Goal: Task Accomplishment & Management: Manage account settings

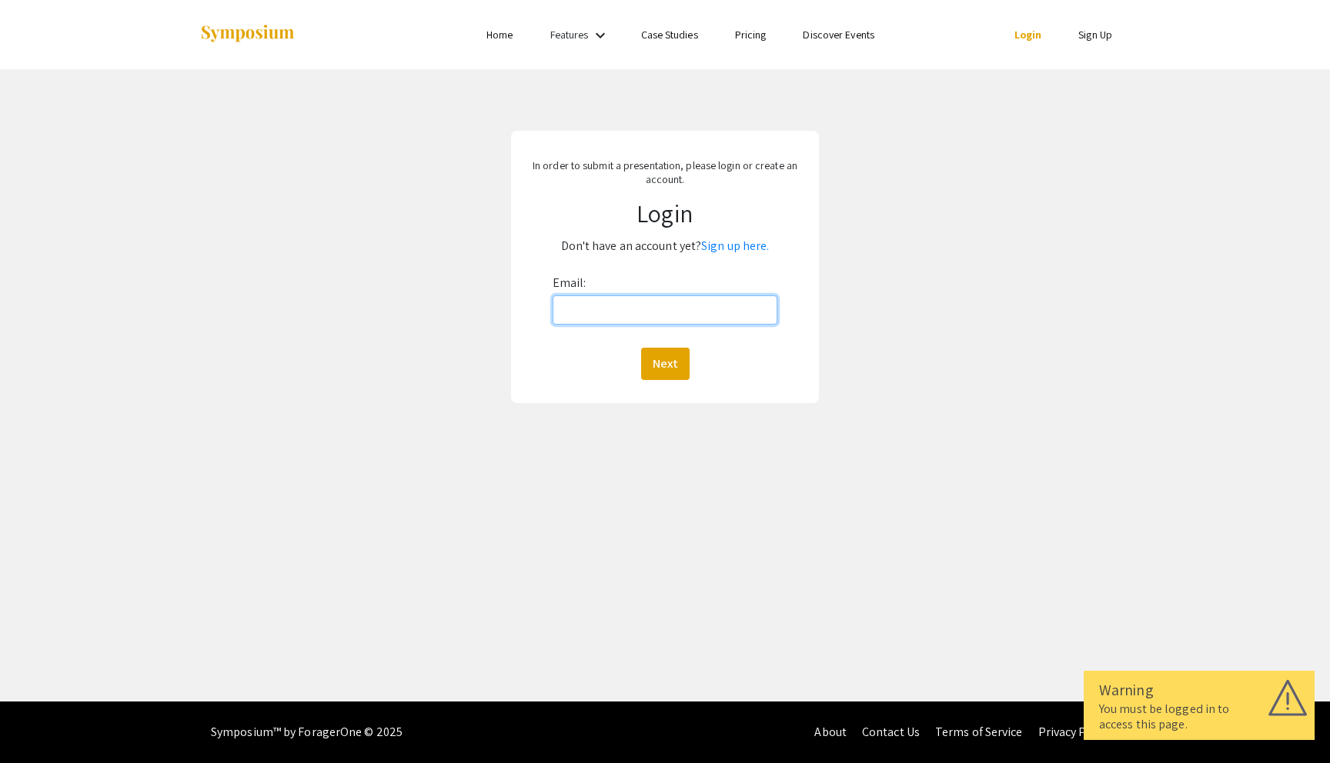
click at [645, 312] on input "Email:" at bounding box center [664, 309] width 225 height 29
click at [1023, 37] on link "Login" at bounding box center [1028, 35] width 28 height 14
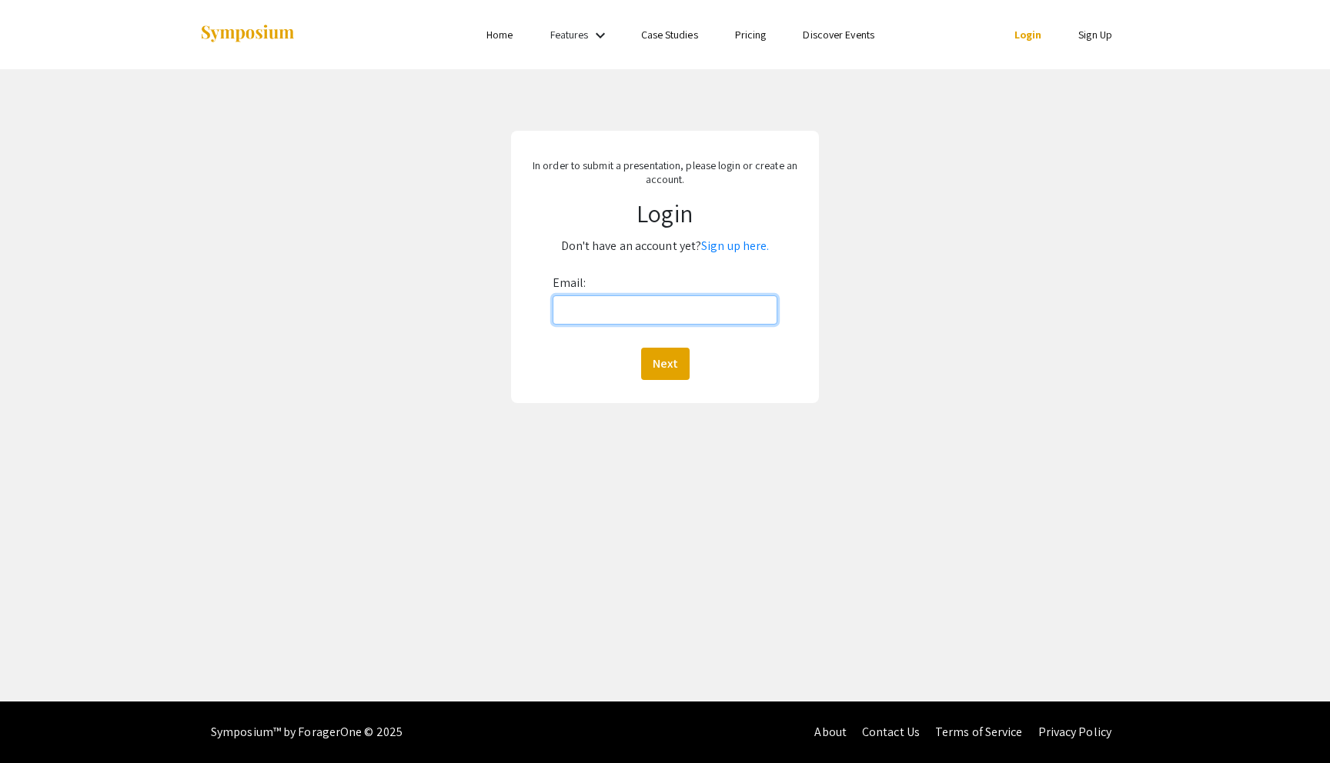
click at [725, 300] on input "Email:" at bounding box center [664, 309] width 225 height 29
type input "[EMAIL_ADDRESS][DOMAIN_NAME]"
click at [654, 356] on button "Next" at bounding box center [665, 364] width 48 height 32
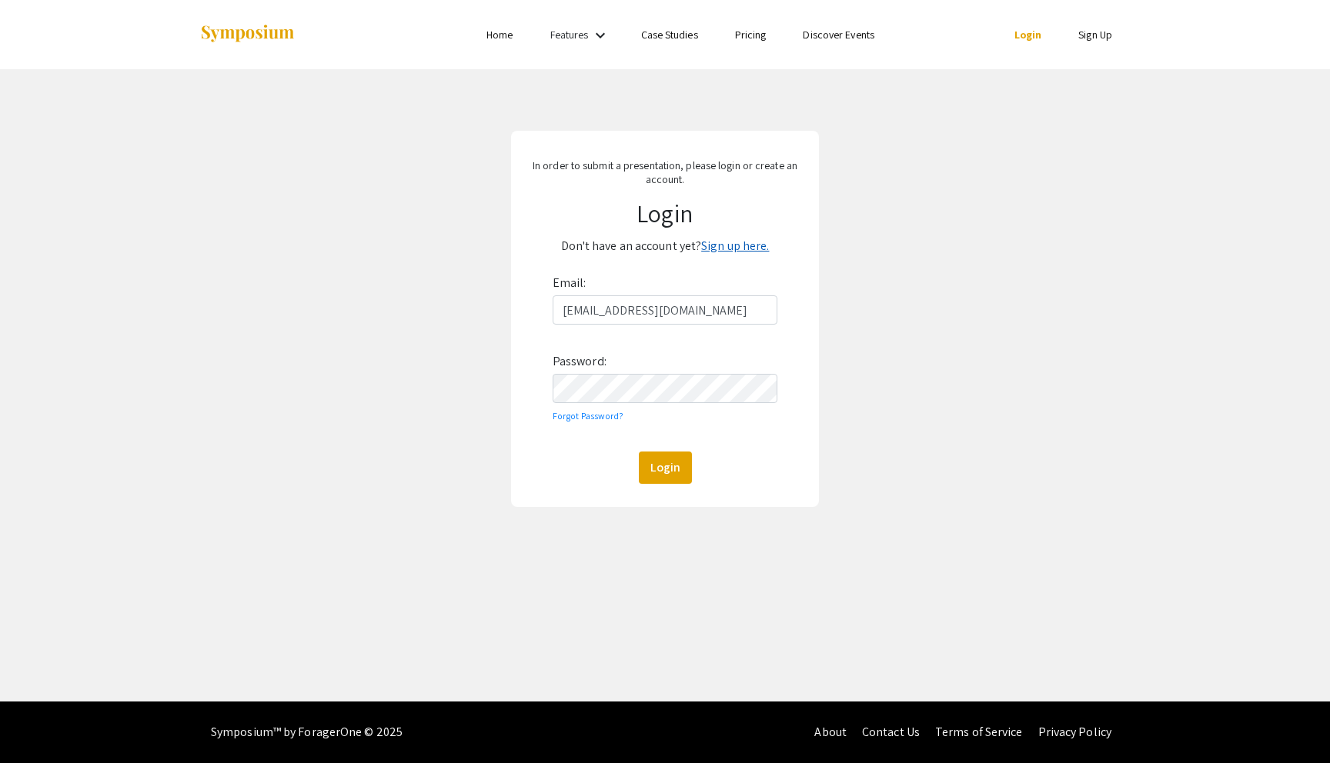
click at [731, 241] on link "Sign up here." at bounding box center [735, 246] width 68 height 16
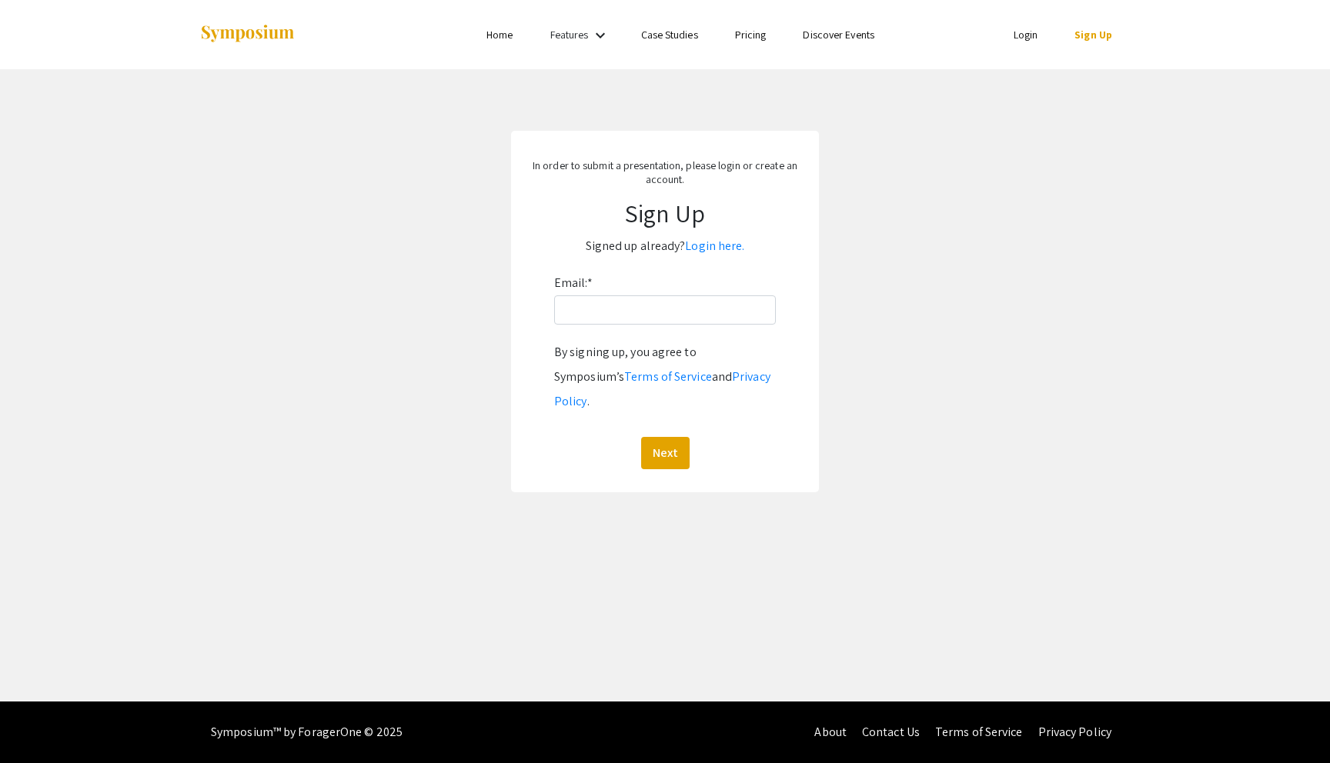
click at [583, 28] on link "Features" at bounding box center [569, 35] width 38 height 14
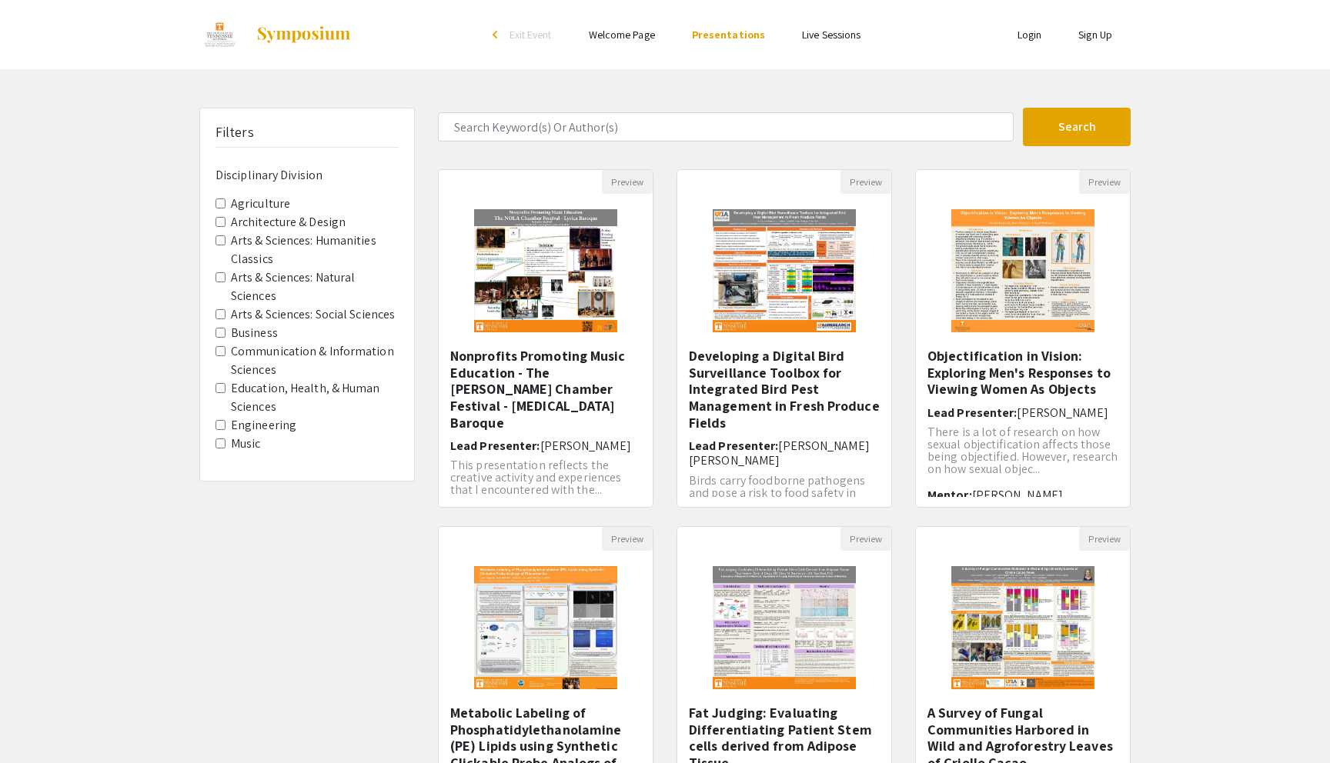
click at [1036, 32] on link "Login" at bounding box center [1029, 35] width 25 height 14
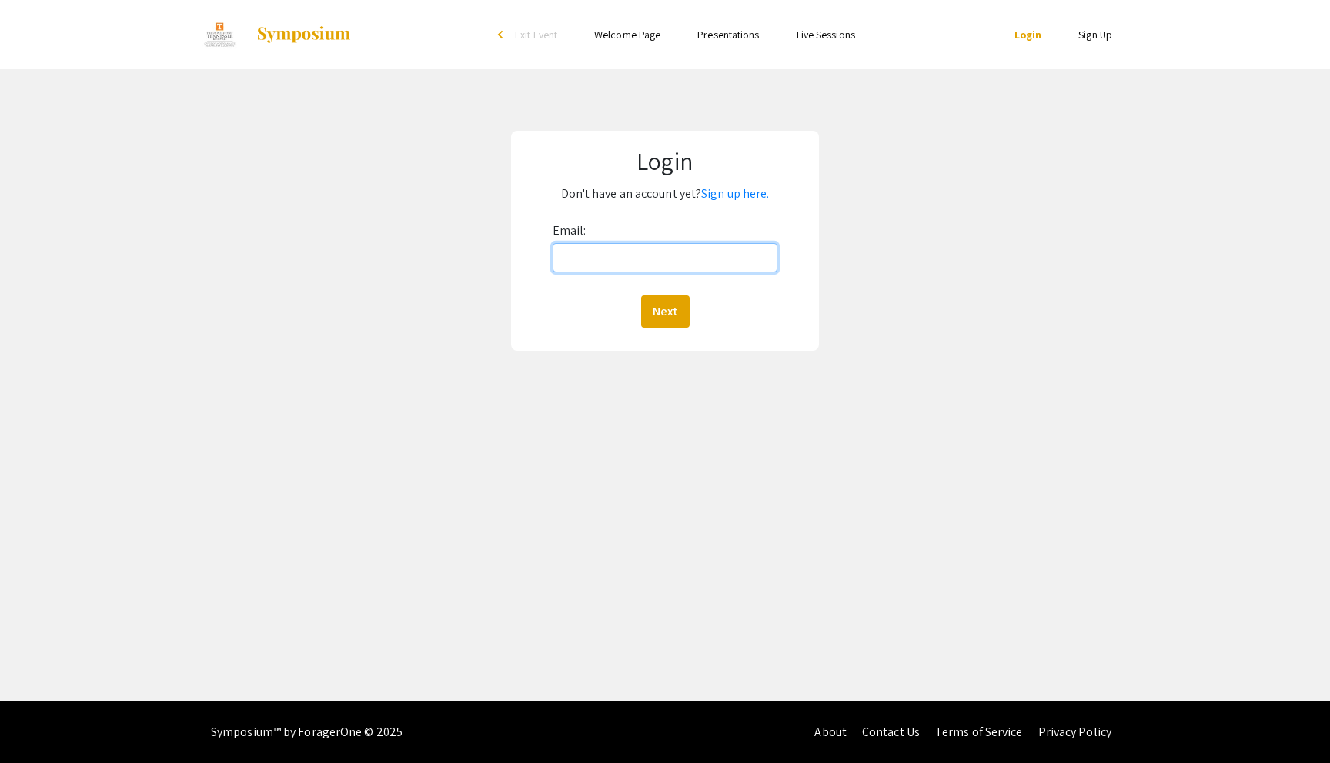
click at [673, 249] on input "Email:" at bounding box center [664, 257] width 225 height 29
click at [715, 191] on link "Sign up here." at bounding box center [735, 193] width 68 height 16
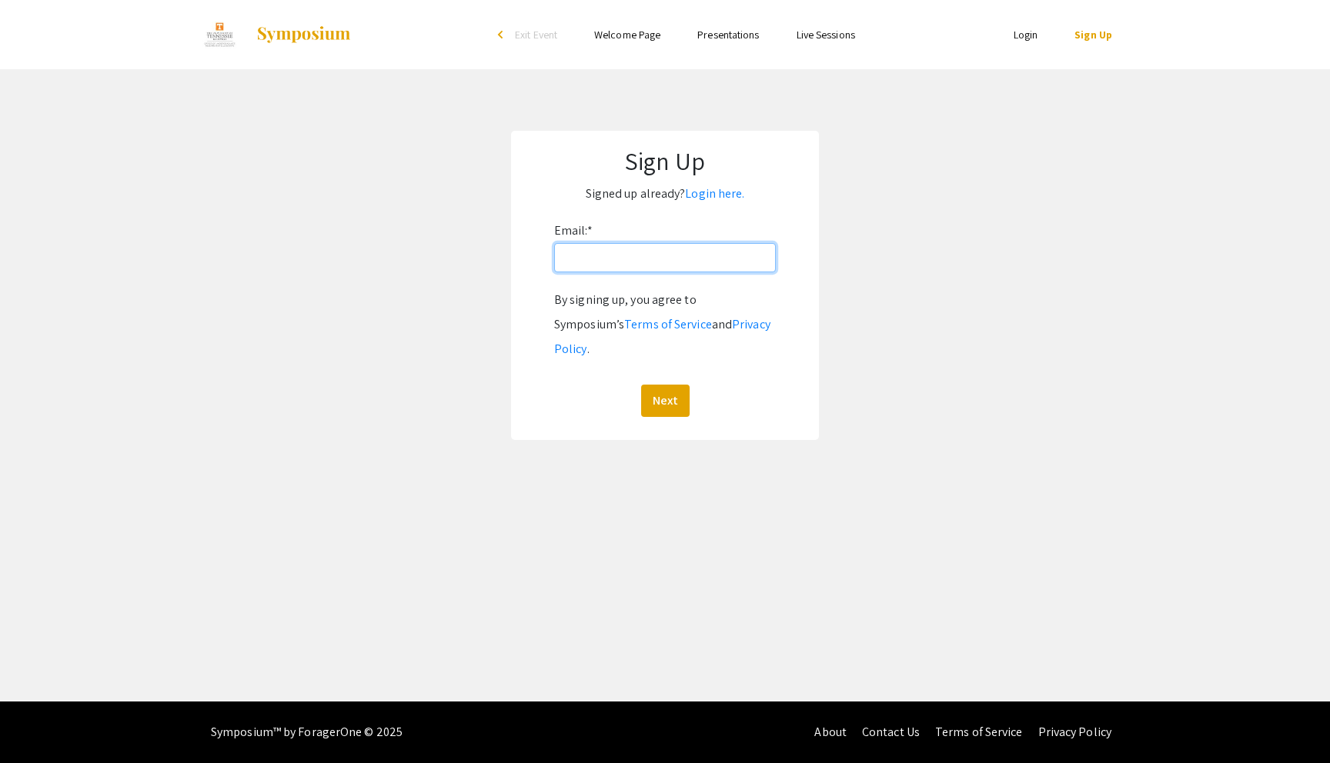
click at [682, 259] on input "Email: *" at bounding box center [665, 257] width 222 height 29
type input "[EMAIL_ADDRESS][DOMAIN_NAME]"
click at [652, 385] on button "Next" at bounding box center [665, 401] width 48 height 32
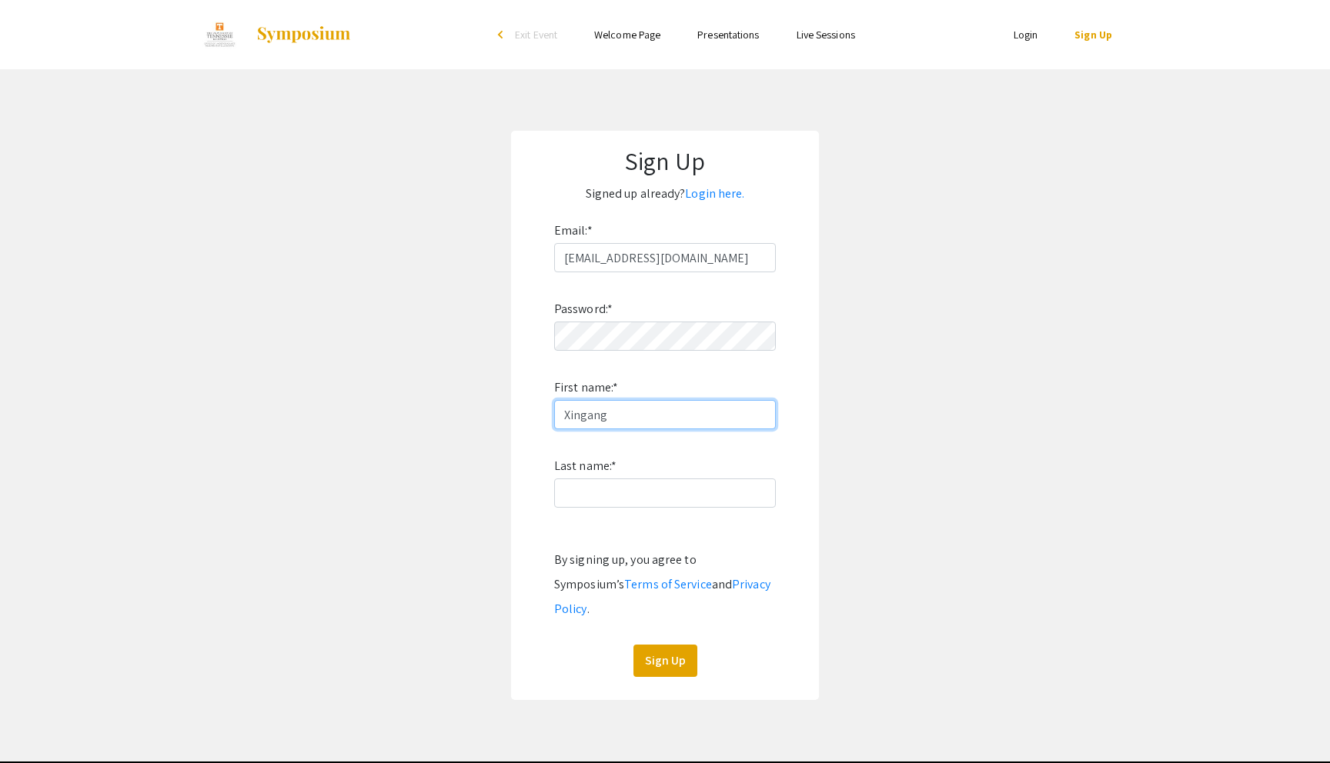
type input "Xingang"
type input "[PERSON_NAME]"
click at [679, 645] on button "Sign Up" at bounding box center [665, 661] width 64 height 32
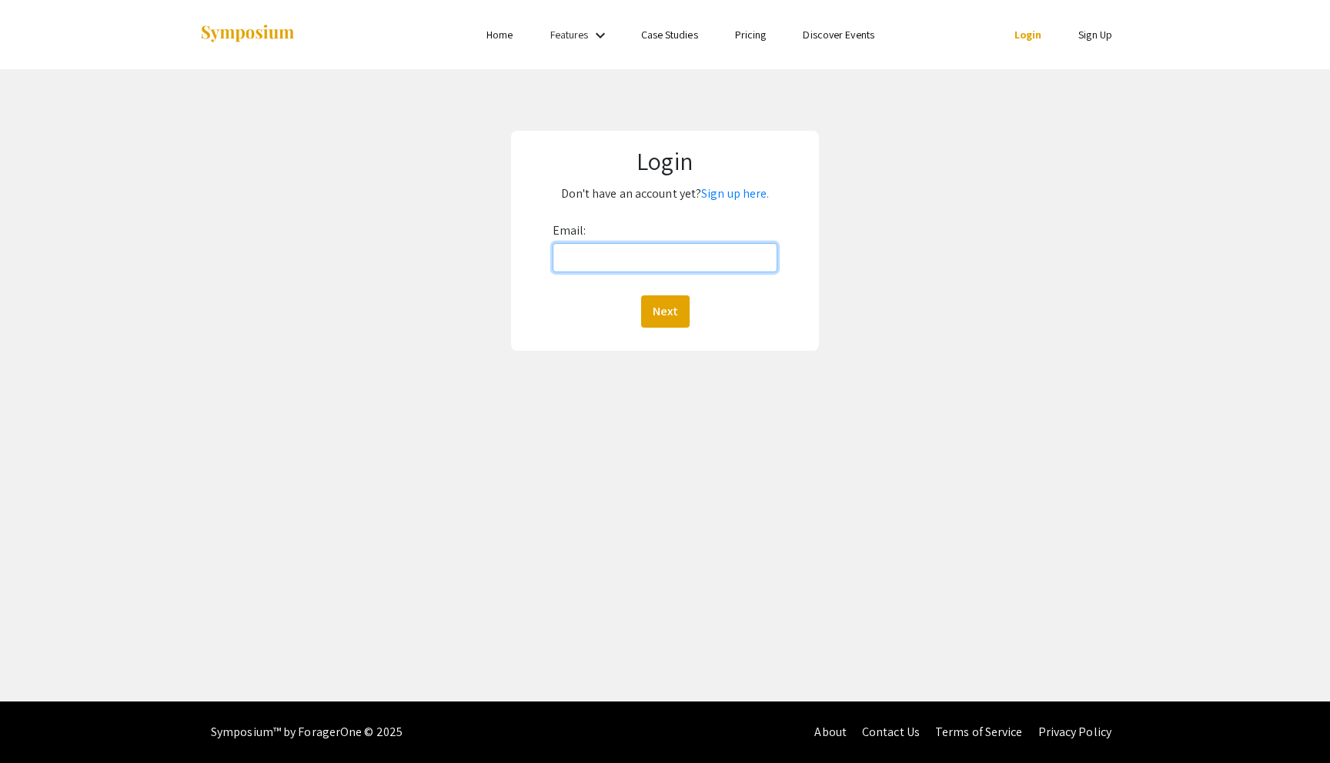
click at [729, 254] on input "Email:" at bounding box center [664, 257] width 225 height 29
type input "[EMAIL_ADDRESS][DOMAIN_NAME]"
click at [681, 302] on button "Next" at bounding box center [665, 311] width 48 height 32
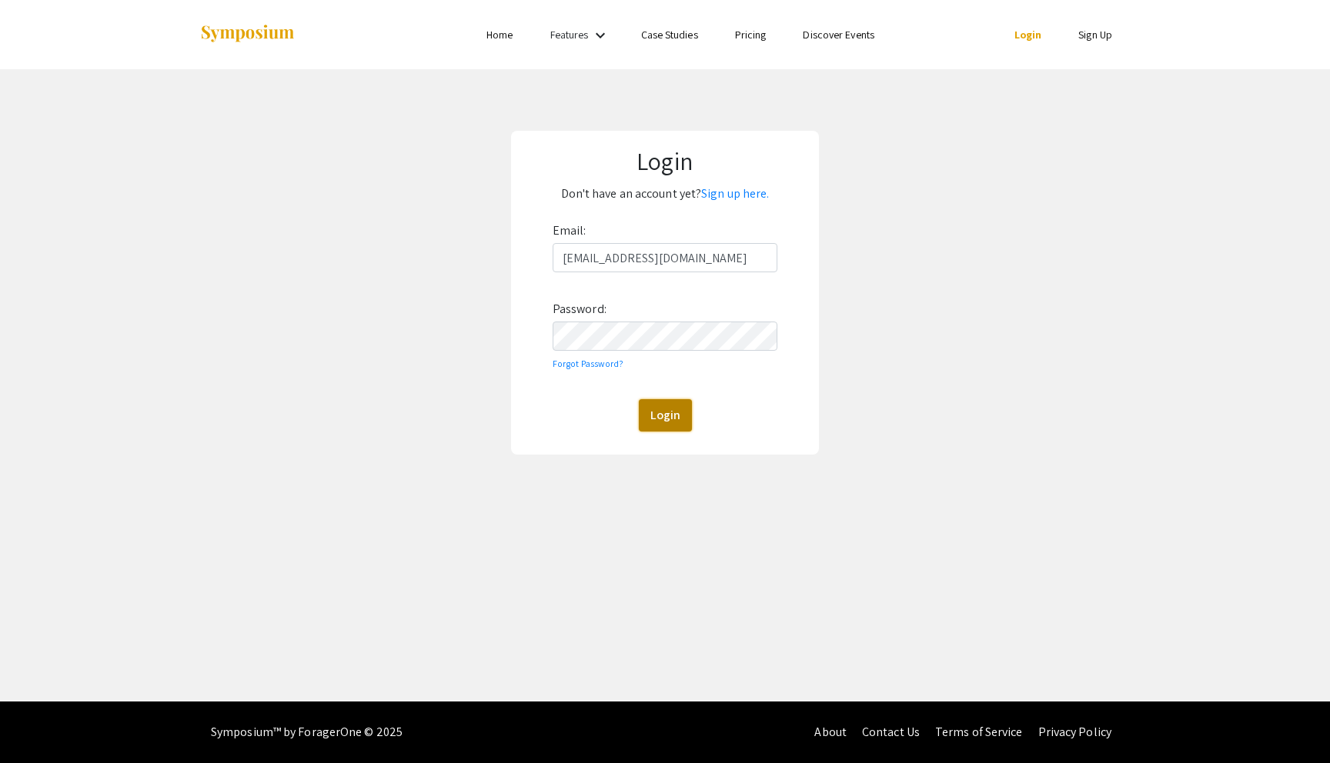
click at [665, 423] on button "Login" at bounding box center [665, 415] width 53 height 32
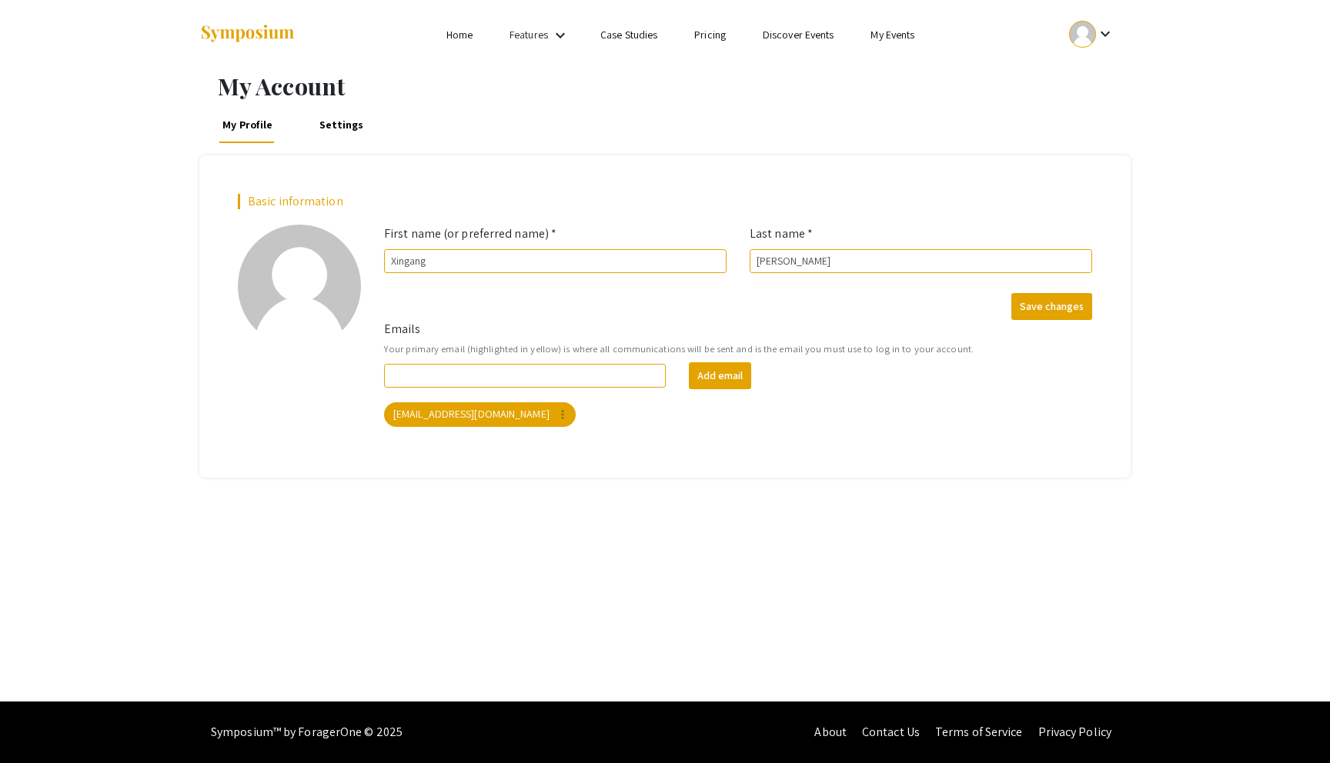
click at [462, 39] on link "Home" at bounding box center [459, 35] width 26 height 14
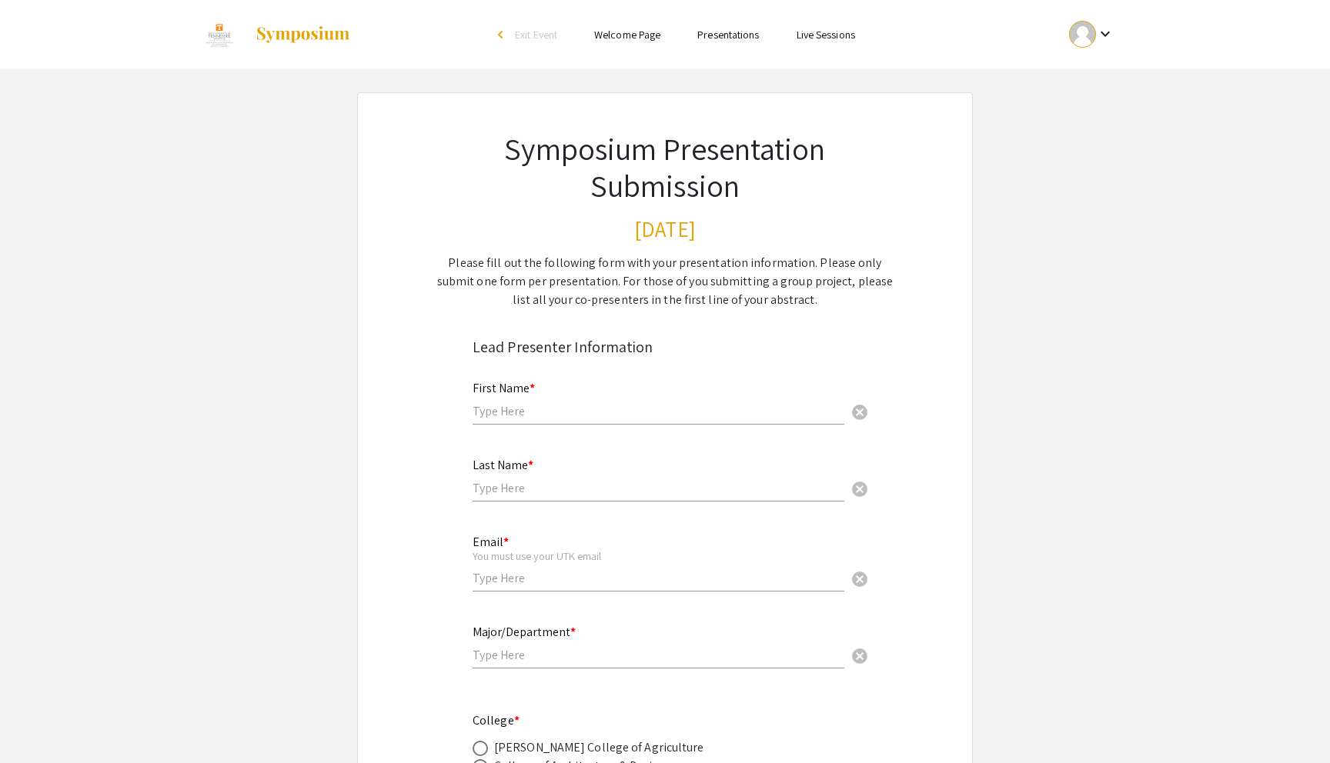
click at [1108, 28] on mat-icon "keyboard_arrow_down" at bounding box center [1105, 34] width 18 height 18
click at [1103, 75] on button "My Account" at bounding box center [1100, 76] width 95 height 37
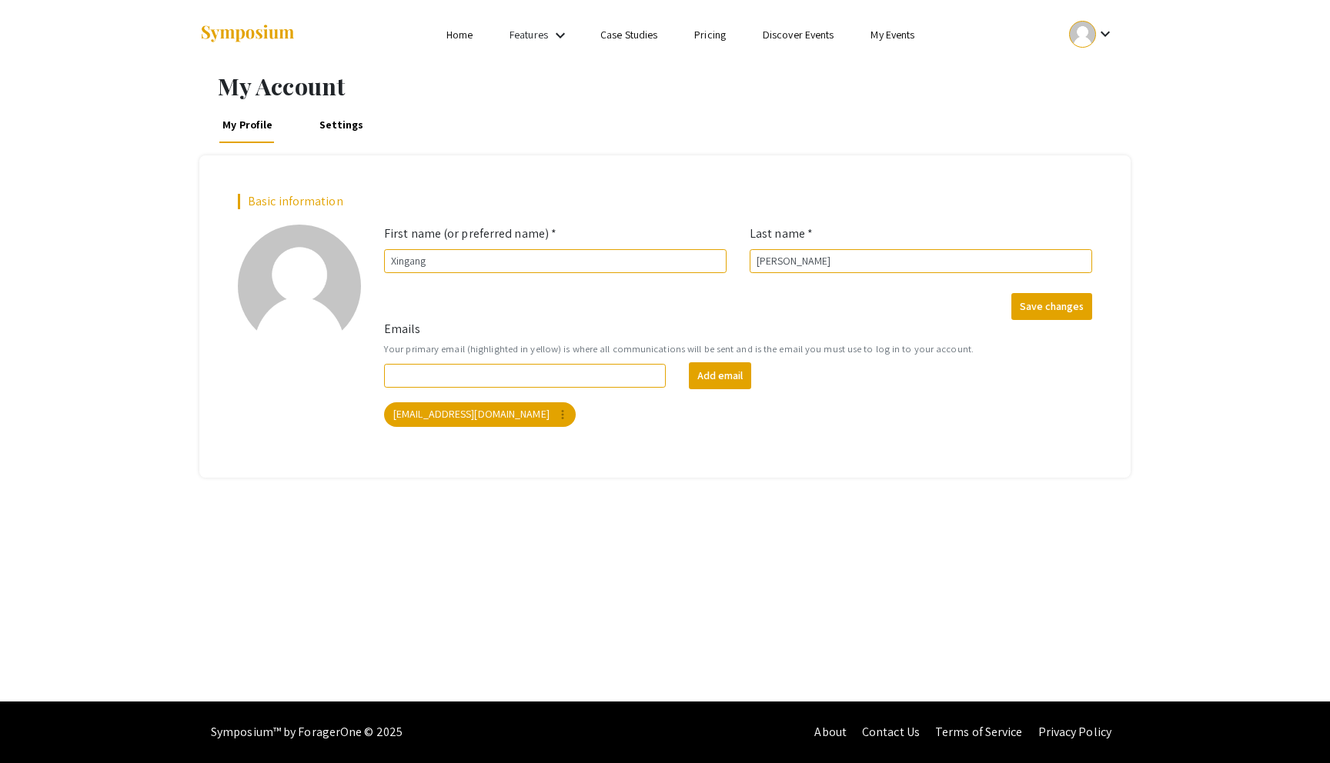
click at [1093, 18] on div "keyboard_arrow_down" at bounding box center [1091, 34] width 53 height 35
click at [1091, 112] on button "My Submissions" at bounding box center [1100, 113] width 95 height 37
